Goal: Task Accomplishment & Management: Use online tool/utility

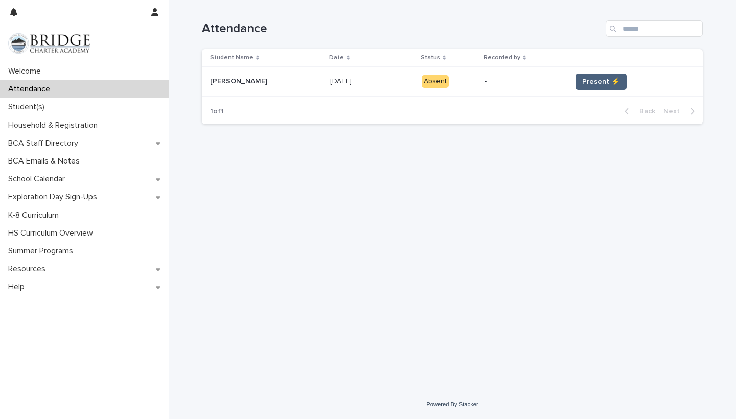
click at [587, 79] on span "Present ⚡" at bounding box center [601, 82] width 38 height 10
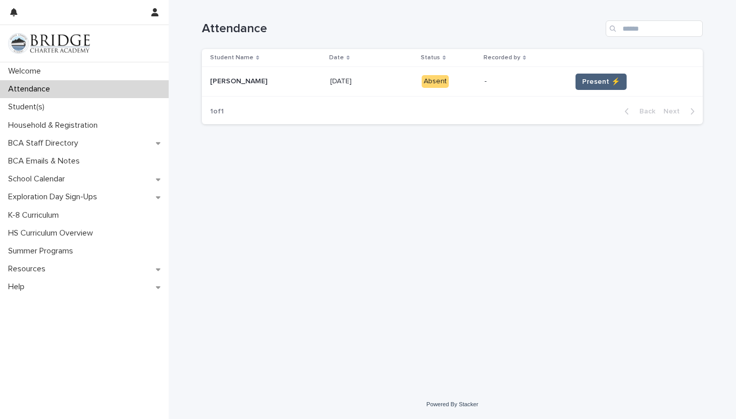
click at [587, 79] on span "Present ⚡" at bounding box center [601, 82] width 38 height 10
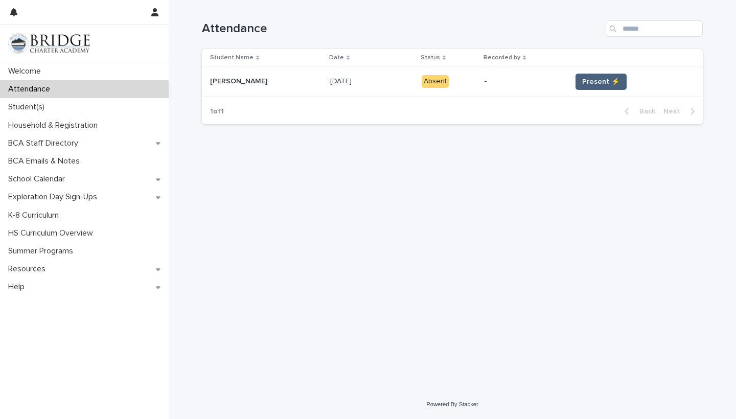
click at [587, 79] on span "Present ⚡" at bounding box center [601, 82] width 38 height 10
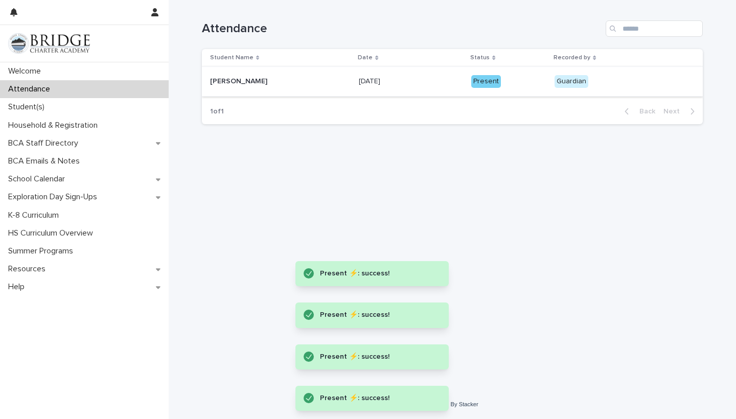
click at [556, 239] on div "Loading... Saving… Loading... Saving… Attendance Student Name Date Status Recor…" at bounding box center [452, 182] width 511 height 364
